Goal: Information Seeking & Learning: Learn about a topic

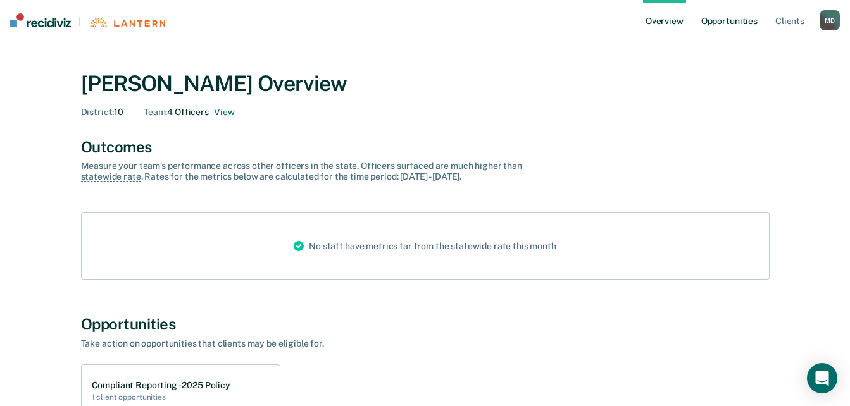
click at [736, 15] on link "Opportunities" at bounding box center [728, 20] width 61 height 40
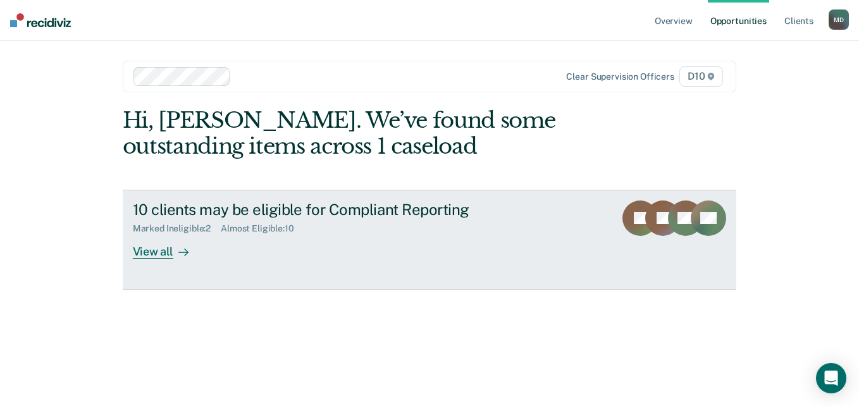
click at [239, 221] on div "Marked Ineligible : 2 Almost Eligible : 10" at bounding box center [355, 226] width 444 height 16
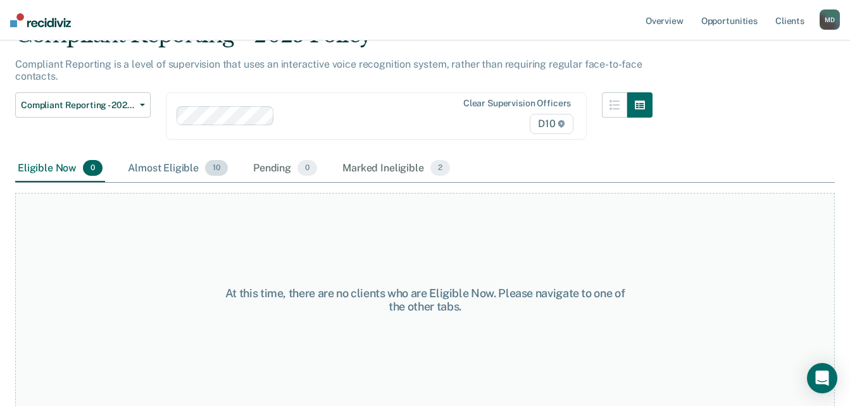
scroll to position [66, 0]
click at [182, 166] on div "Almost Eligible 10" at bounding box center [177, 168] width 105 height 28
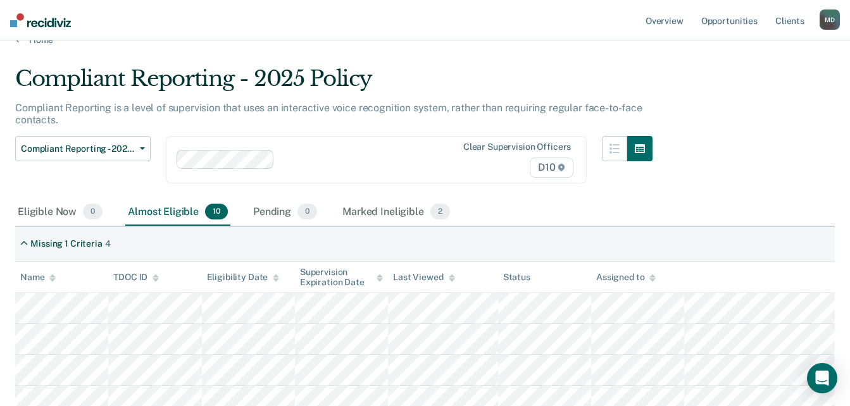
scroll to position [0, 0]
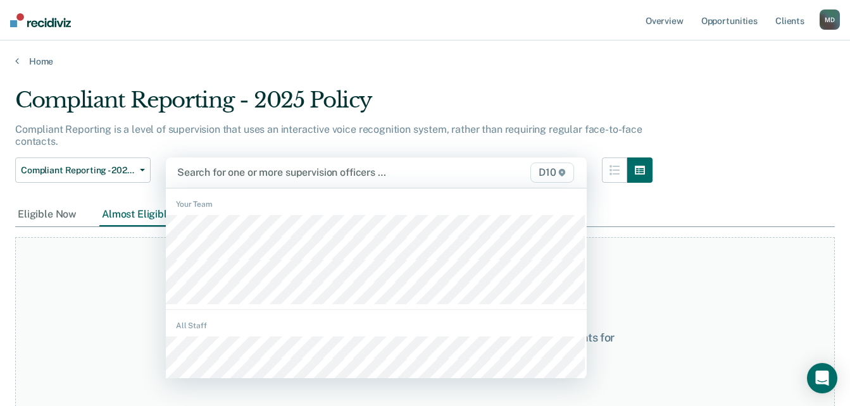
click at [257, 173] on div at bounding box center [316, 172] width 278 height 15
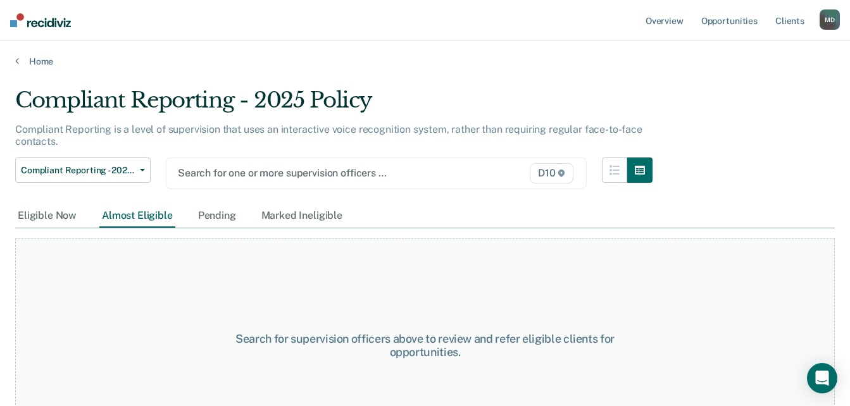
click at [344, 120] on div "Compliant Reporting - 2025 Policy" at bounding box center [333, 105] width 637 height 36
click at [113, 221] on div "Almost Eligible" at bounding box center [137, 215] width 76 height 23
click at [341, 171] on div at bounding box center [316, 173] width 277 height 15
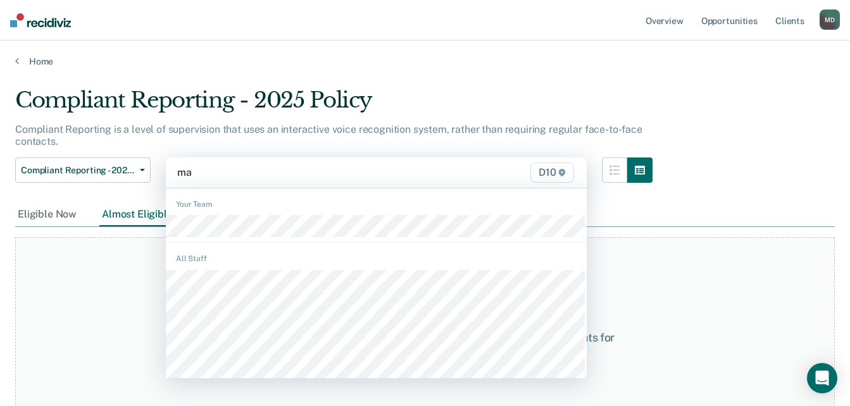
type input "mar"
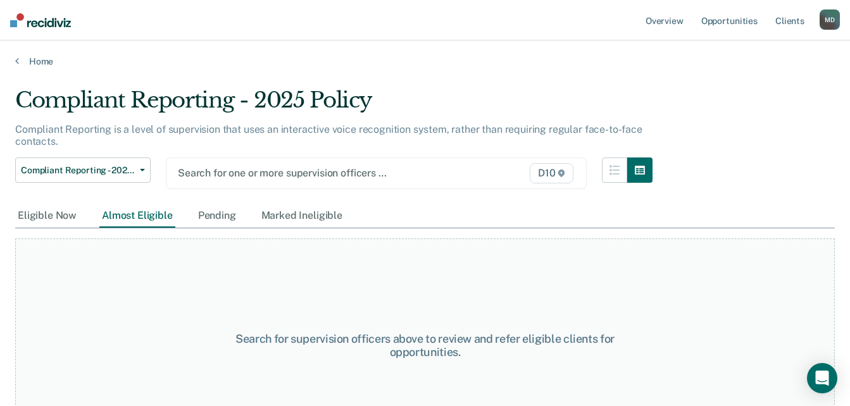
click at [262, 181] on div "Search for one or more supervision officers …" at bounding box center [316, 172] width 280 height 17
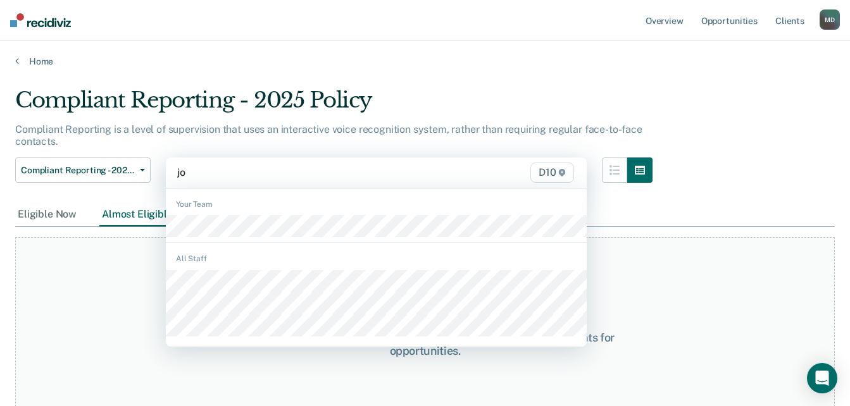
type input "j"
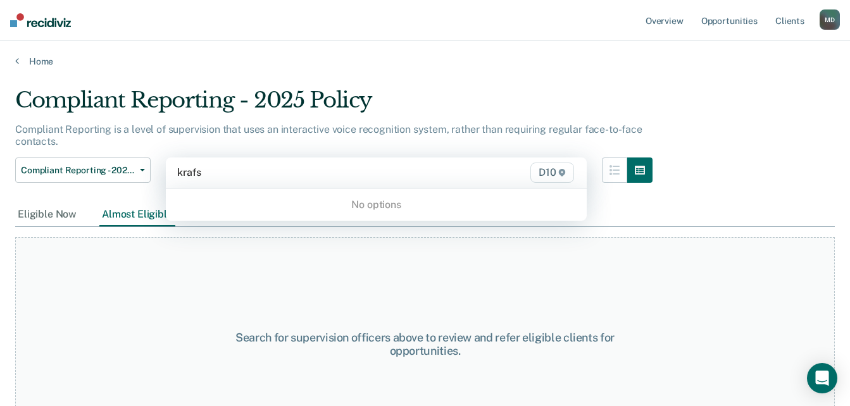
type input "krafs"
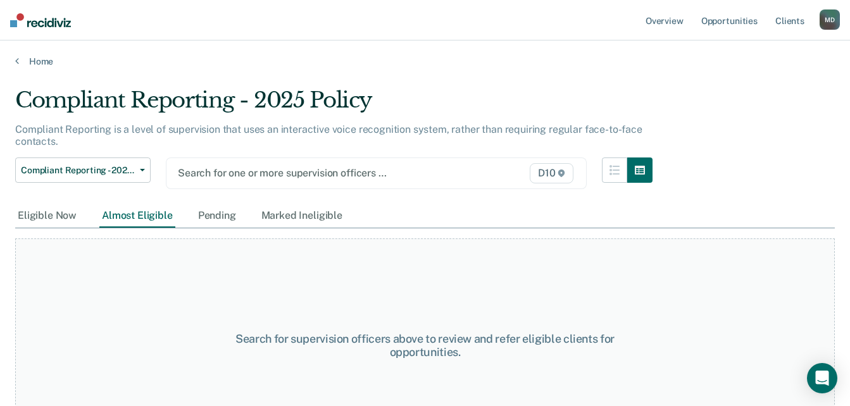
click at [300, 175] on div at bounding box center [316, 173] width 277 height 15
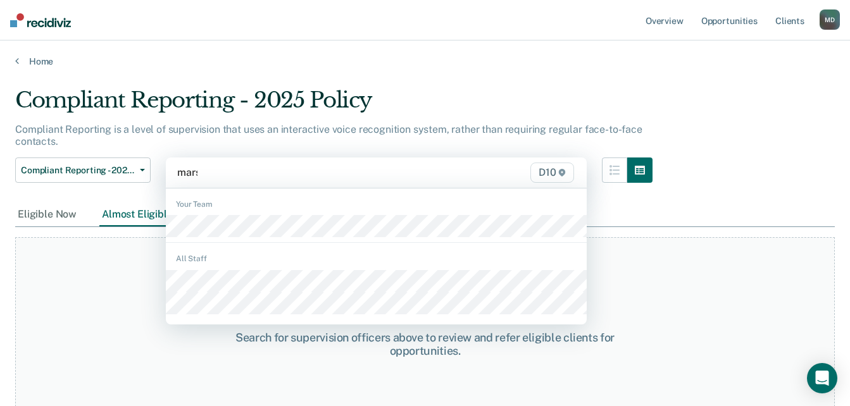
type input "[PERSON_NAME]"
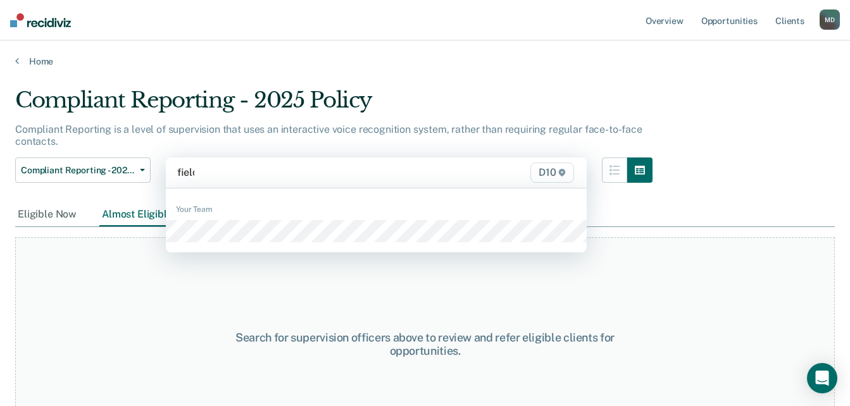
type input "fields"
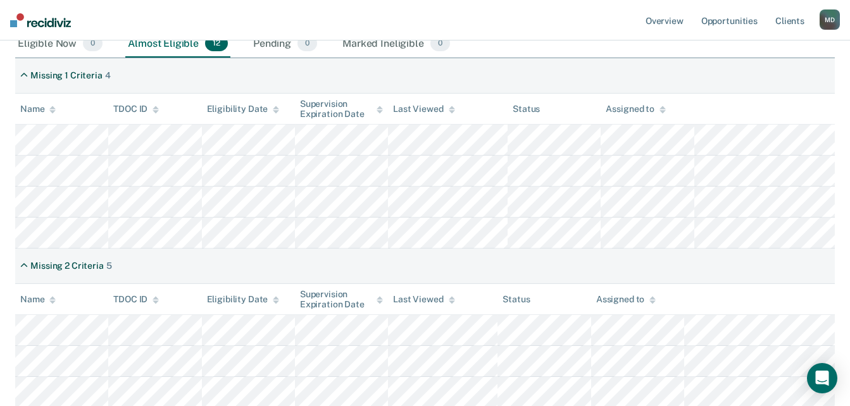
scroll to position [253, 0]
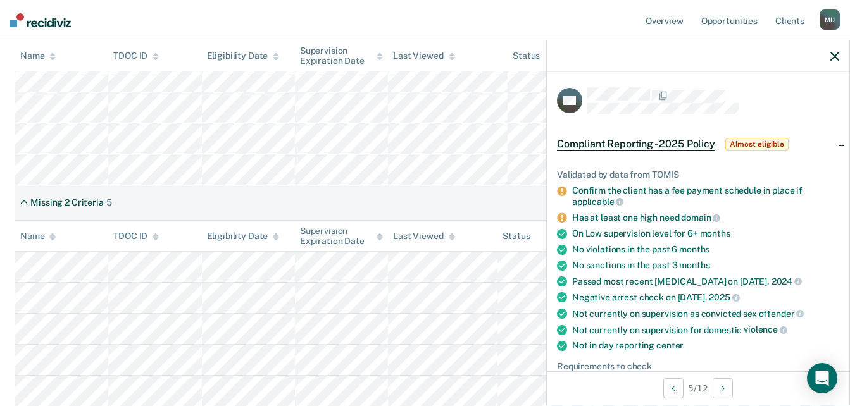
click at [428, 202] on div "Missing 2 Criteria 5" at bounding box center [424, 202] width 819 height 35
click at [836, 60] on icon "button" at bounding box center [834, 56] width 9 height 9
click at [416, 197] on div "Missing 2 Criteria 5" at bounding box center [424, 202] width 819 height 35
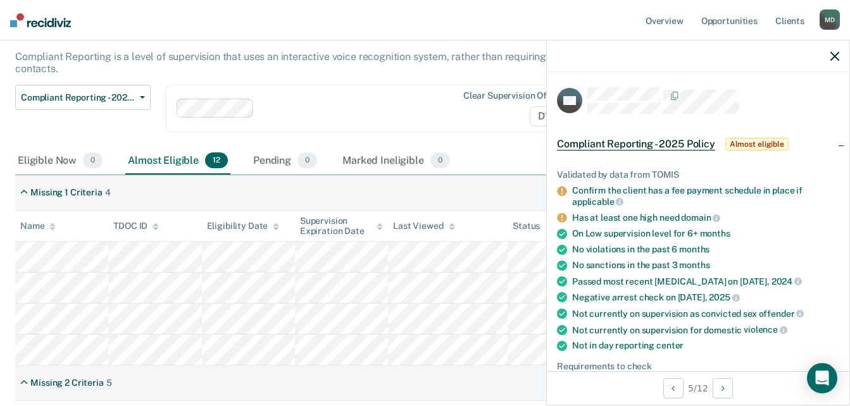
scroll to position [0, 0]
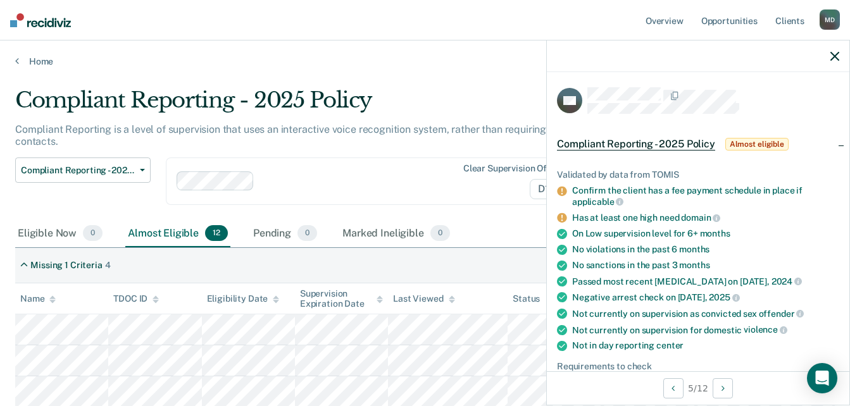
click at [327, 151] on div "Compliant Reporting is a level of supervision that uses an interactive voice re…" at bounding box center [333, 140] width 637 height 34
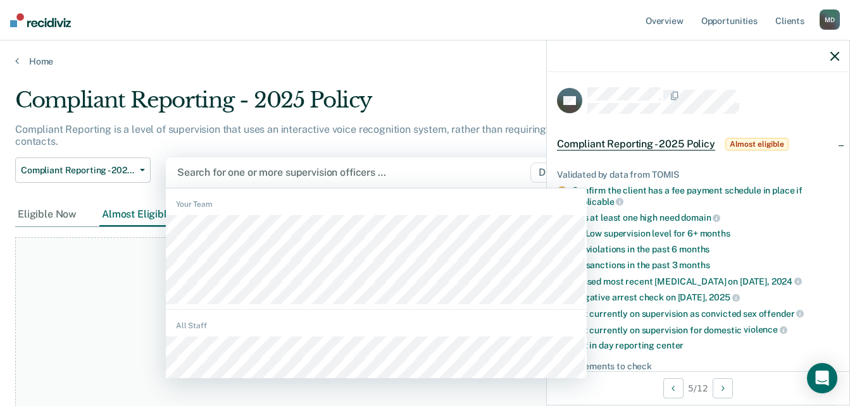
click at [269, 178] on div at bounding box center [316, 172] width 278 height 15
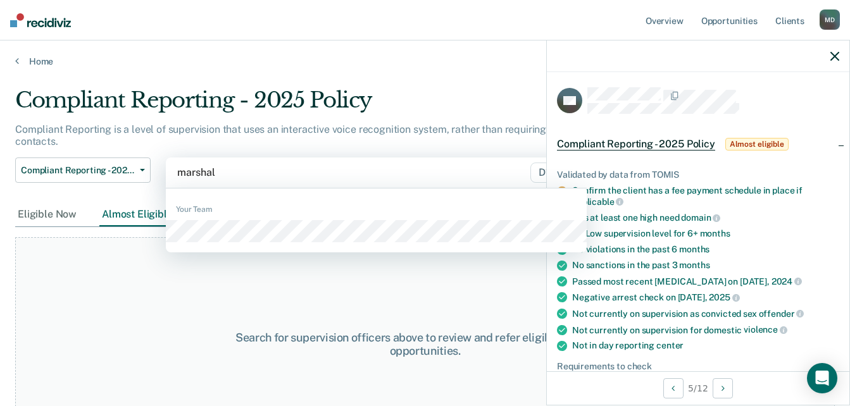
type input "[PERSON_NAME]"
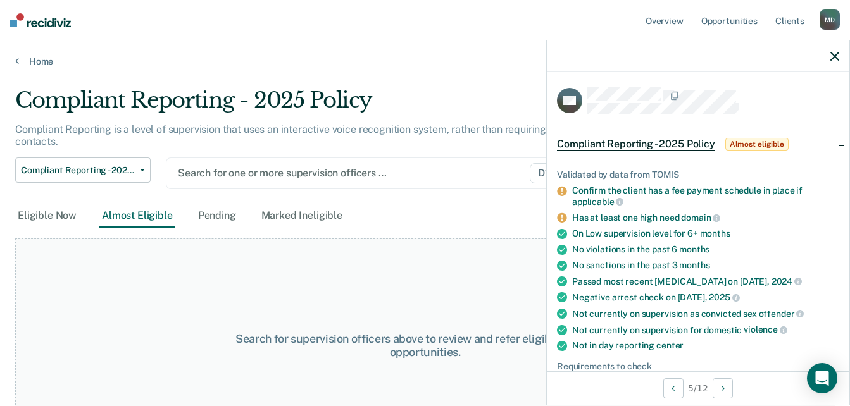
click at [311, 176] on div at bounding box center [316, 173] width 277 height 15
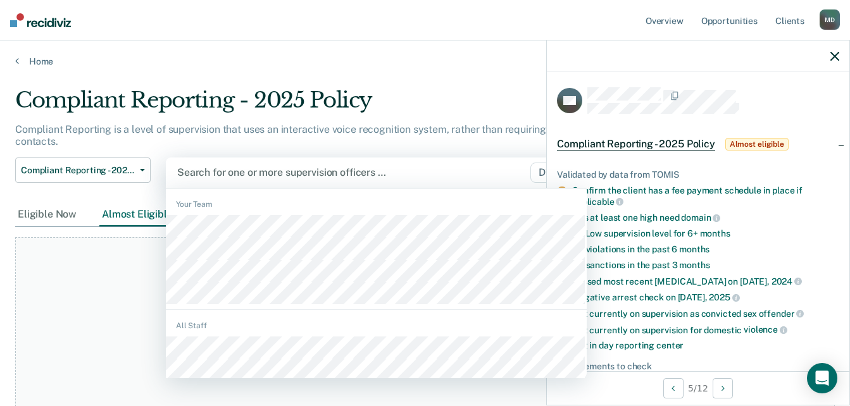
type input "v"
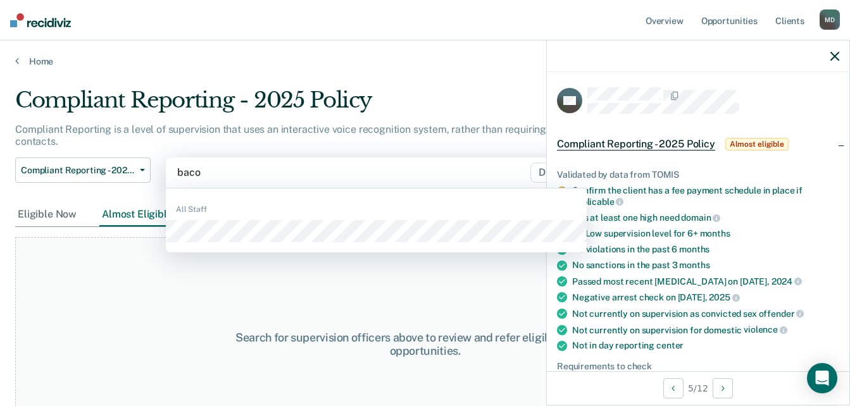
type input "bacon"
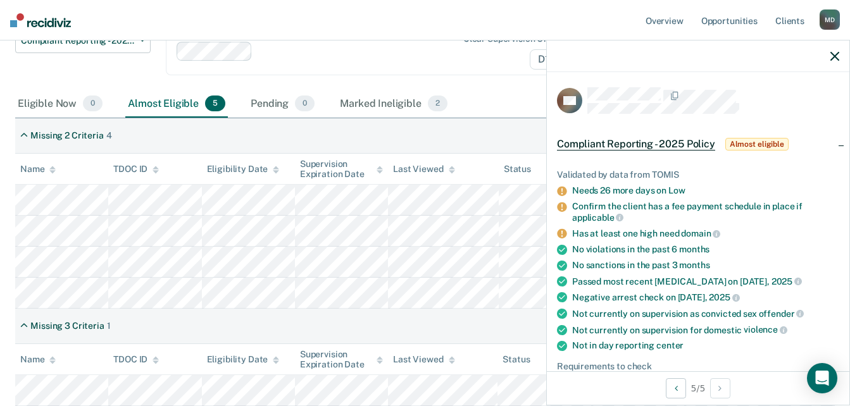
scroll to position [46, 0]
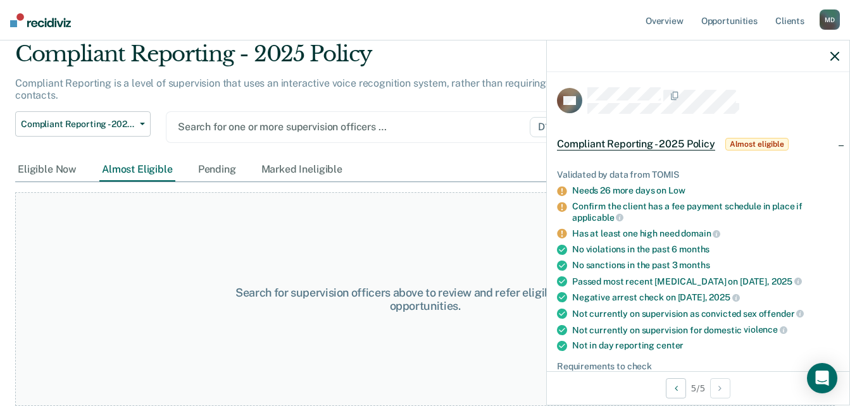
click at [280, 123] on div at bounding box center [316, 127] width 277 height 15
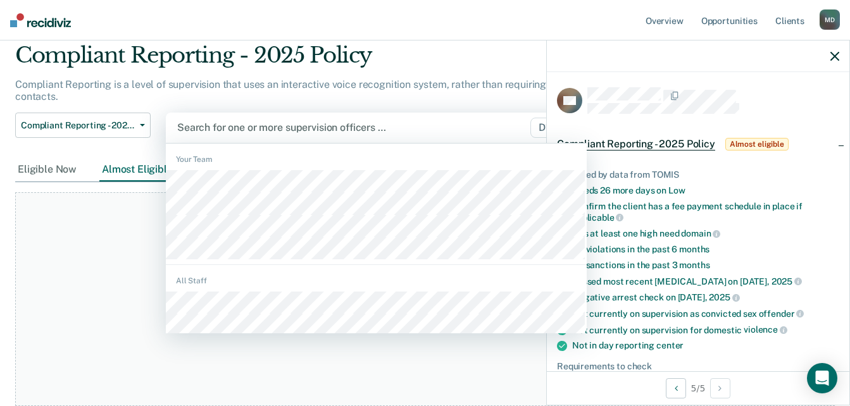
scroll to position [45, 0]
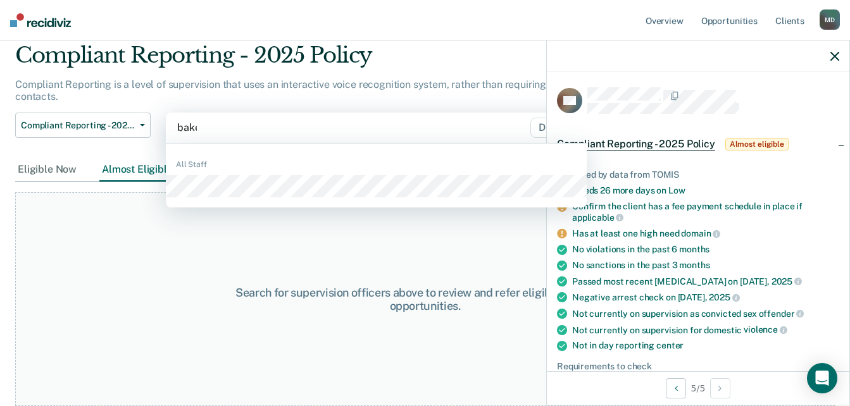
type input "[PERSON_NAME]"
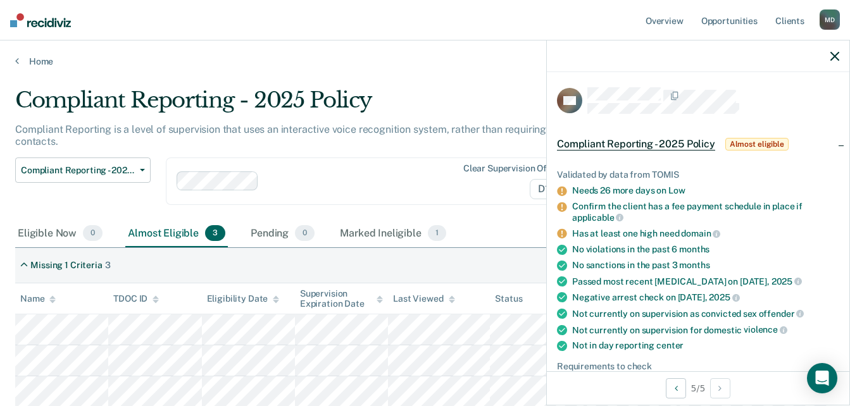
scroll to position [1, 0]
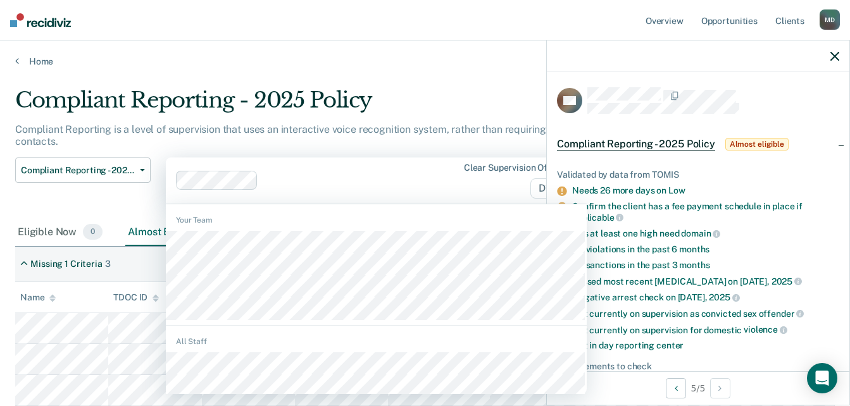
click at [290, 195] on div "Clear supervision officers D10" at bounding box center [376, 181] width 421 height 46
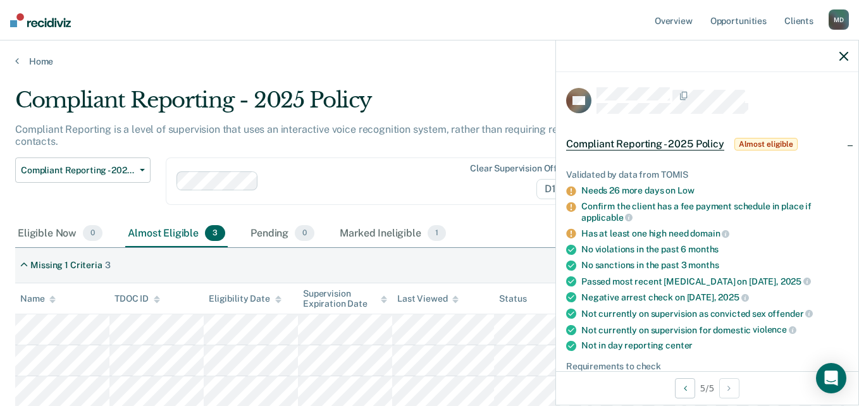
click at [109, 202] on div "Compliant Reporting - 2025 Policy Supervision Level Downgrade Suspension of Dir…" at bounding box center [82, 189] width 135 height 63
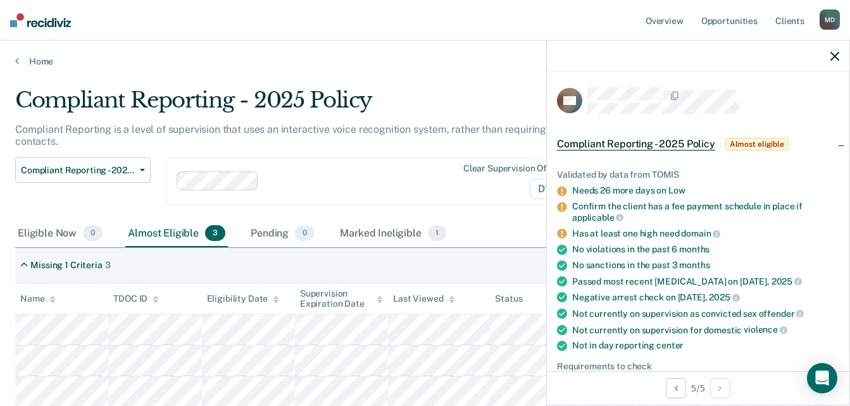
click at [834, 56] on icon "button" at bounding box center [834, 56] width 9 height 9
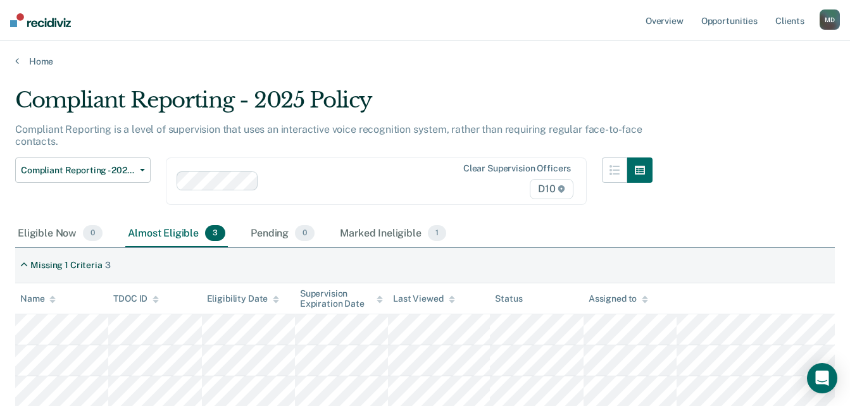
scroll to position [1, 0]
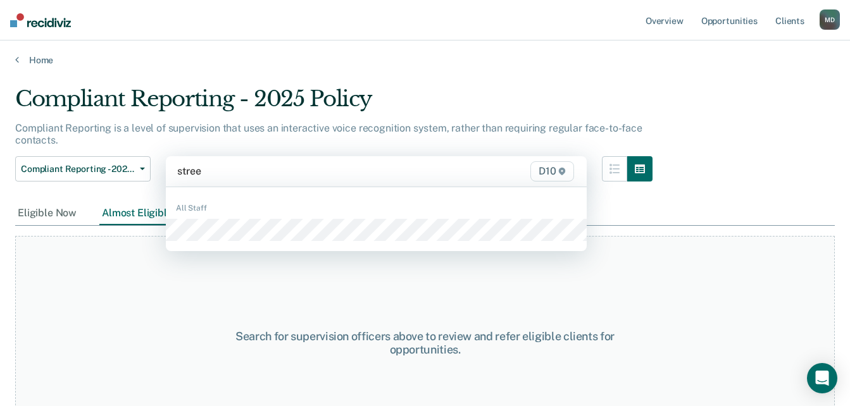
type input "street"
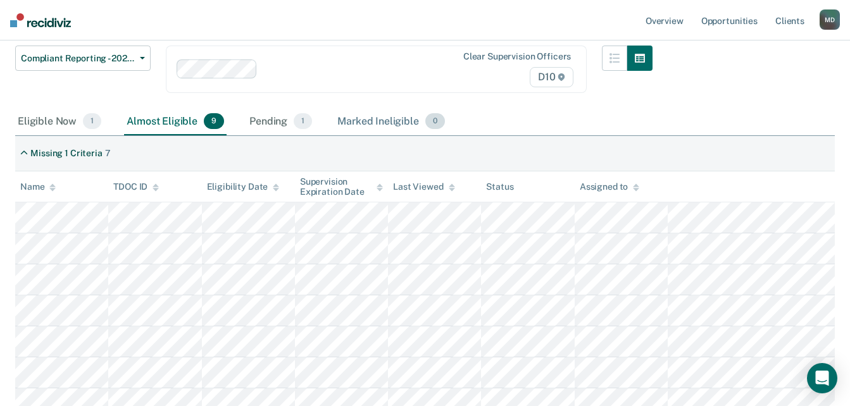
scroll to position [0, 0]
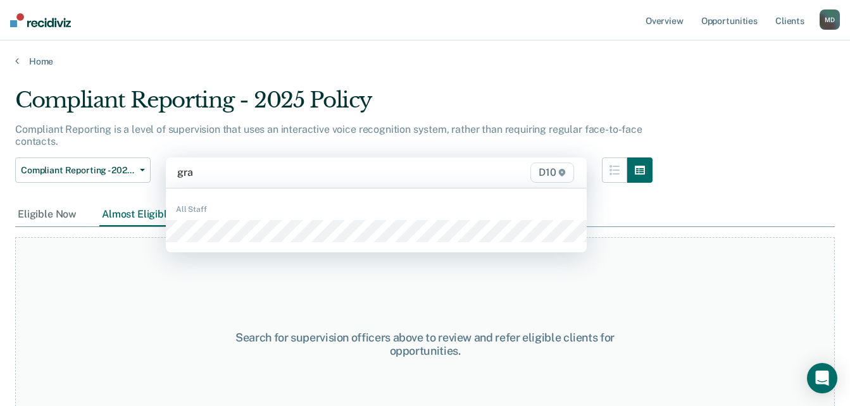
type input "gray"
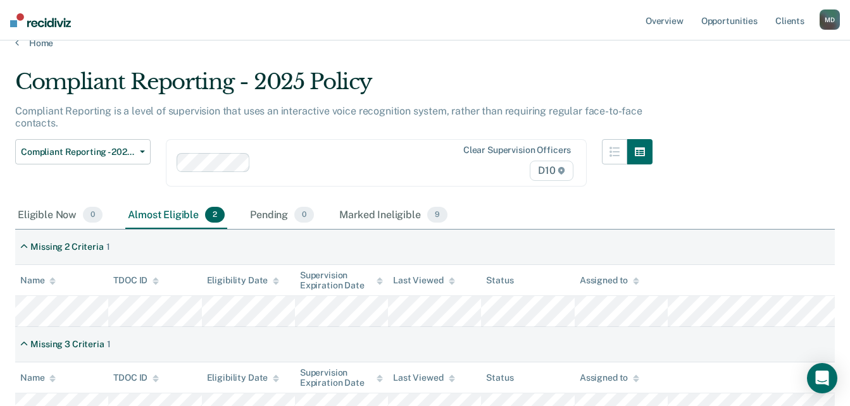
scroll to position [37, 0]
